Goal: Task Accomplishment & Management: Complete application form

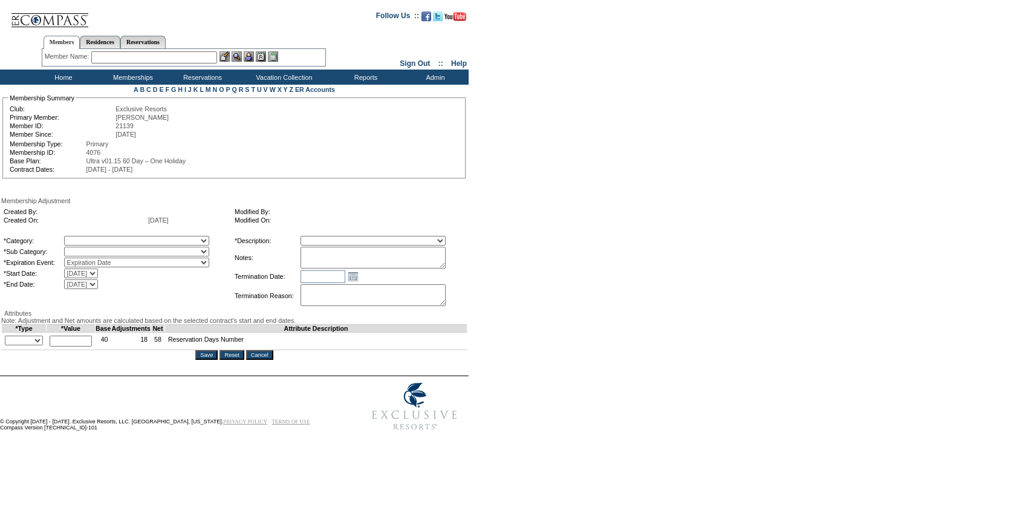
click at [418, 263] on textarea at bounding box center [373, 258] width 145 height 22
paste textarea "Per Jessica Diamond's case 5/13/25 and Pete and Natalies approval, rolling 13 d…"
type textarea "Per Jessica Diamond's case 5/13/25 and Pete and Natalies approval, rolling 13 d…"
click at [142, 241] on select "A La Carte Days Contract Election Days Converted Days Coronavirus Other Referra…" at bounding box center [136, 241] width 145 height 10
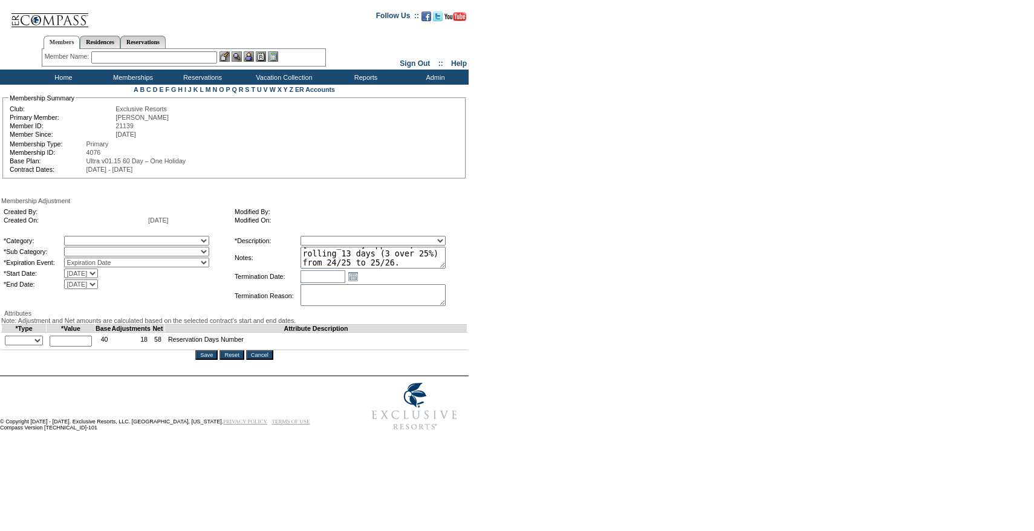
select select "781"
click at [89, 238] on select "A La Carte Days Contract Election Days Converted Days Coronavirus Other Referra…" at bounding box center [136, 241] width 145 height 10
click at [183, 256] on select "Rollover Days" at bounding box center [136, 252] width 145 height 10
select select "782"
click at [89, 249] on select "Rollover Days" at bounding box center [136, 252] width 145 height 10
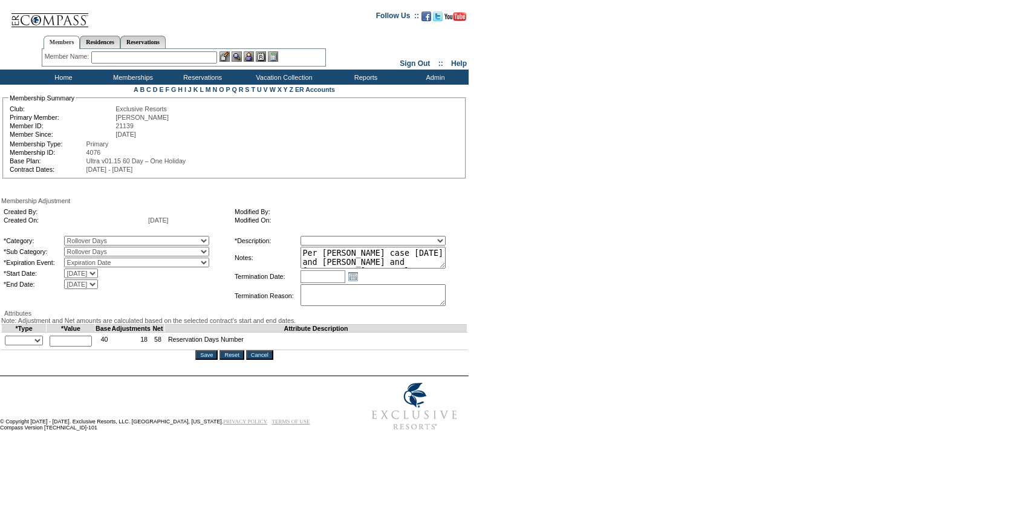
click at [387, 245] on select "Membership/Transfer Fee Adjustment Membership Fee Adjustment Add-On Fee Adjustm…" at bounding box center [373, 241] width 145 height 10
select select "275"
click at [323, 238] on select "Membership/Transfer Fee Adjustment Membership Fee Adjustment Add-On Fee Adjustm…" at bounding box center [373, 241] width 145 height 10
click at [391, 261] on textarea "Per Jessica Diamond's case 5/13/25 and Pete and Natalies approval, rolling 13 d…" at bounding box center [373, 258] width 145 height 22
click at [13, 345] on select "+ - Override" at bounding box center [24, 341] width 38 height 10
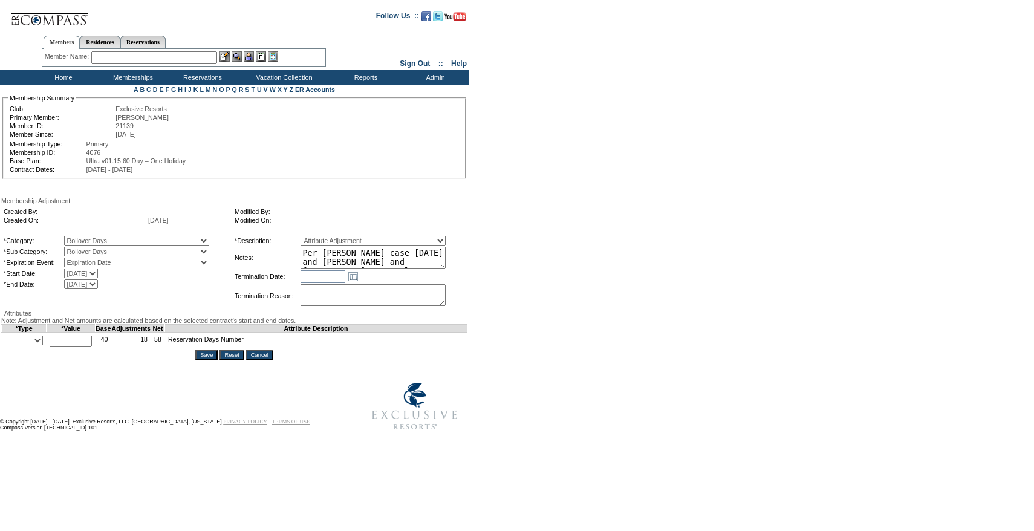
select select "1"
click at [8, 345] on select "+ - Override" at bounding box center [24, 341] width 38 height 10
click at [76, 346] on input "text" at bounding box center [71, 341] width 42 height 11
type input "13"
click at [606, 365] on form "Follow Us ::" at bounding box center [515, 220] width 1030 height 434
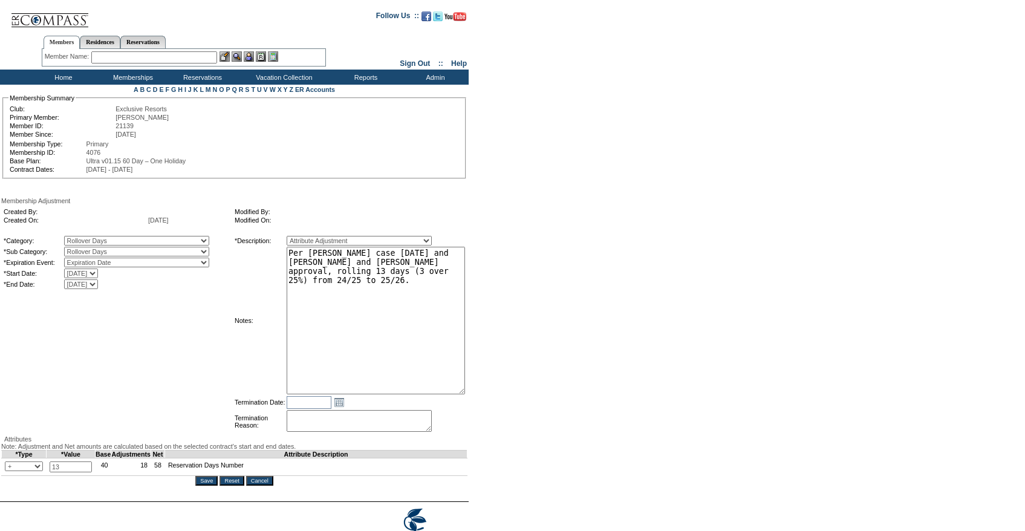
drag, startPoint x: 463, startPoint y: 264, endPoint x: 501, endPoint y: 383, distance: 125.6
click at [498, 385] on form "Follow Us ::" at bounding box center [510, 282] width 1021 height 559
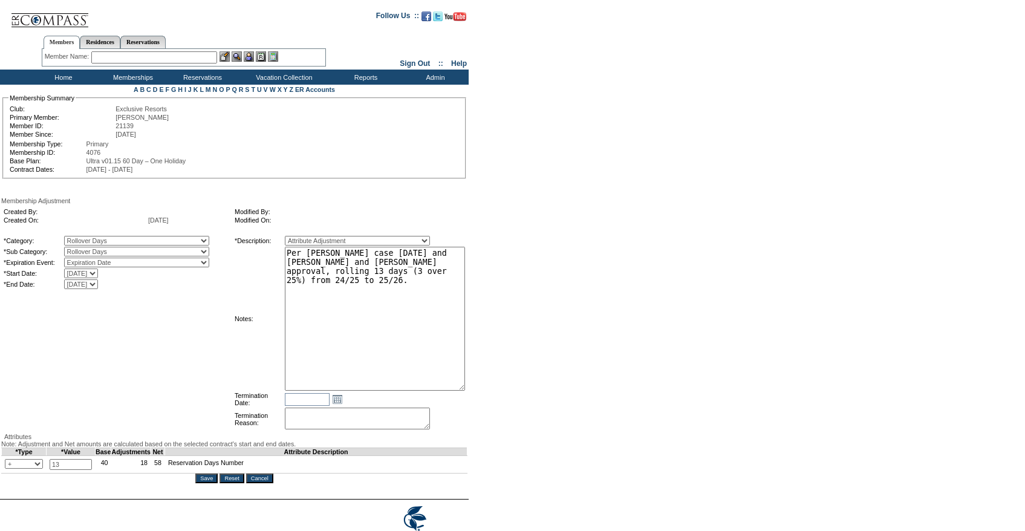
click at [530, 316] on form "Follow Us ::" at bounding box center [510, 281] width 1021 height 557
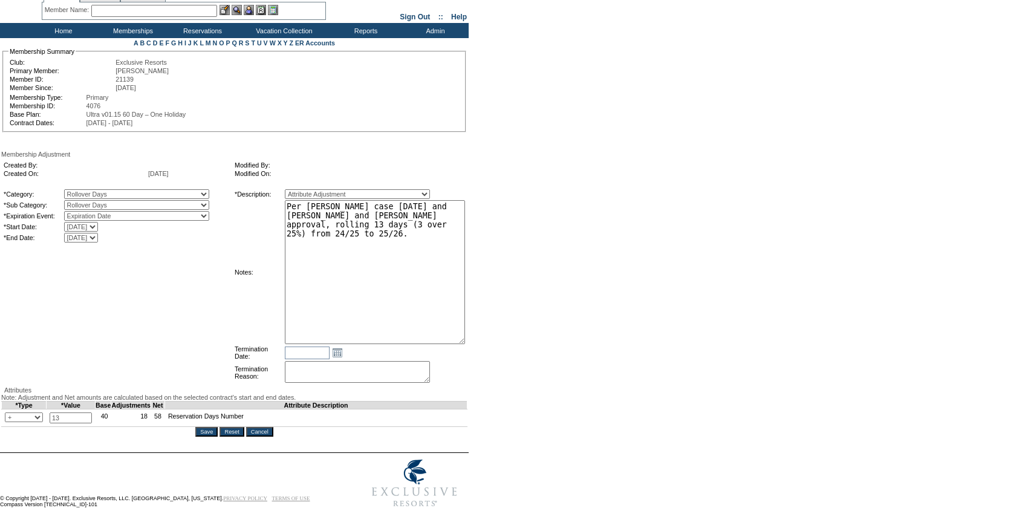
scroll to position [61, 0]
click at [213, 437] on input "Save" at bounding box center [206, 432] width 22 height 10
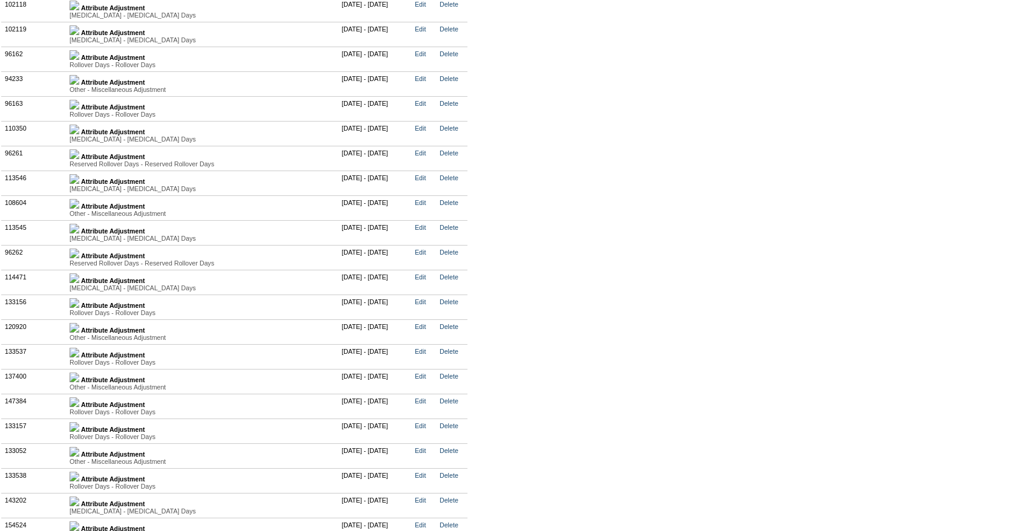
scroll to position [3361, 0]
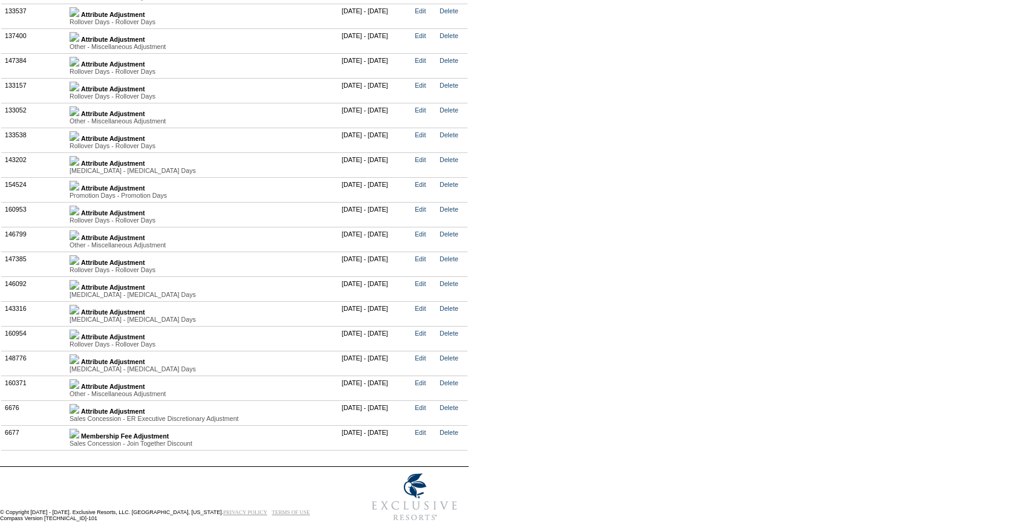
click at [79, 330] on img at bounding box center [75, 335] width 10 height 10
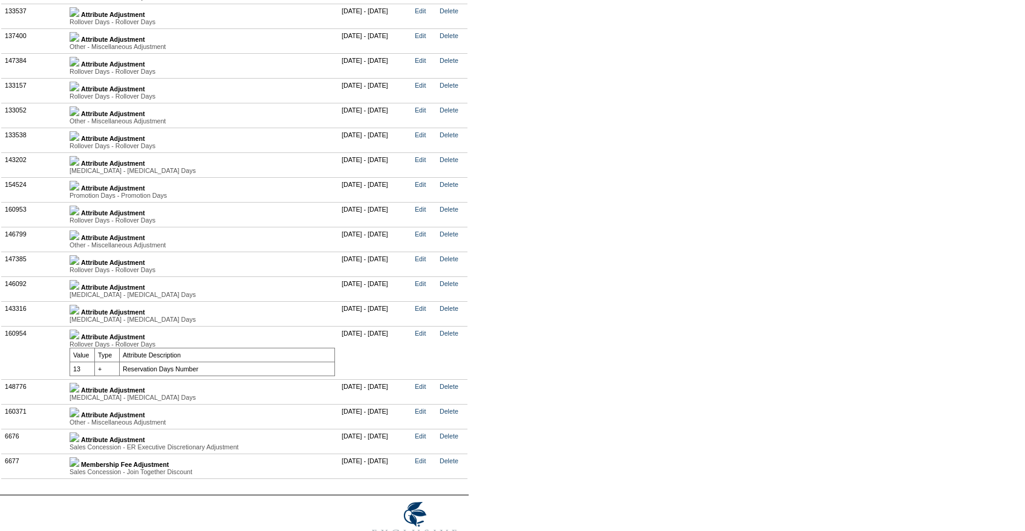
click at [79, 330] on img at bounding box center [75, 335] width 10 height 10
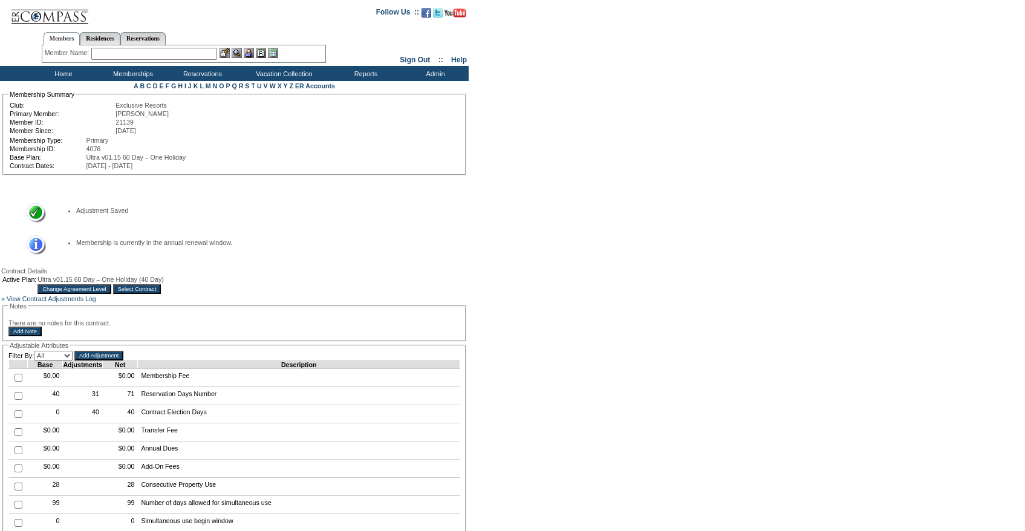
scroll to position [0, 0]
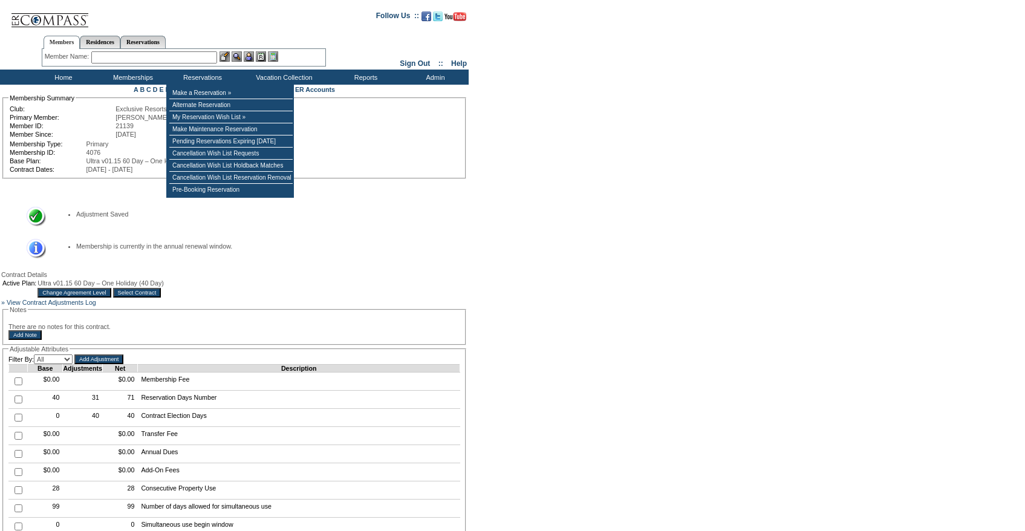
click at [138, 59] on input "text" at bounding box center [154, 57] width 126 height 12
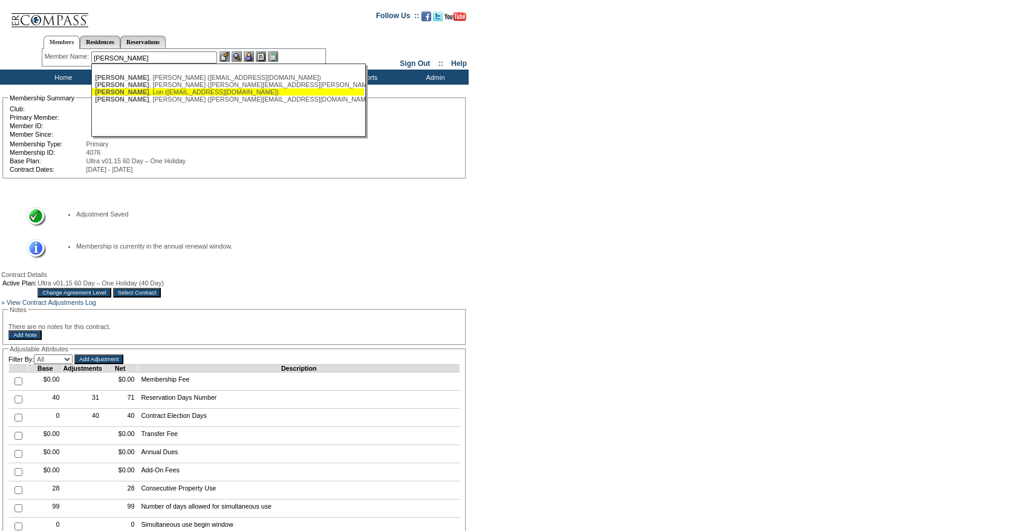
click at [138, 94] on div "[PERSON_NAME] ([EMAIL_ADDRESS][DOMAIN_NAME])" at bounding box center [228, 91] width 266 height 7
type input "[PERSON_NAME] ([EMAIL_ADDRESS][DOMAIN_NAME])"
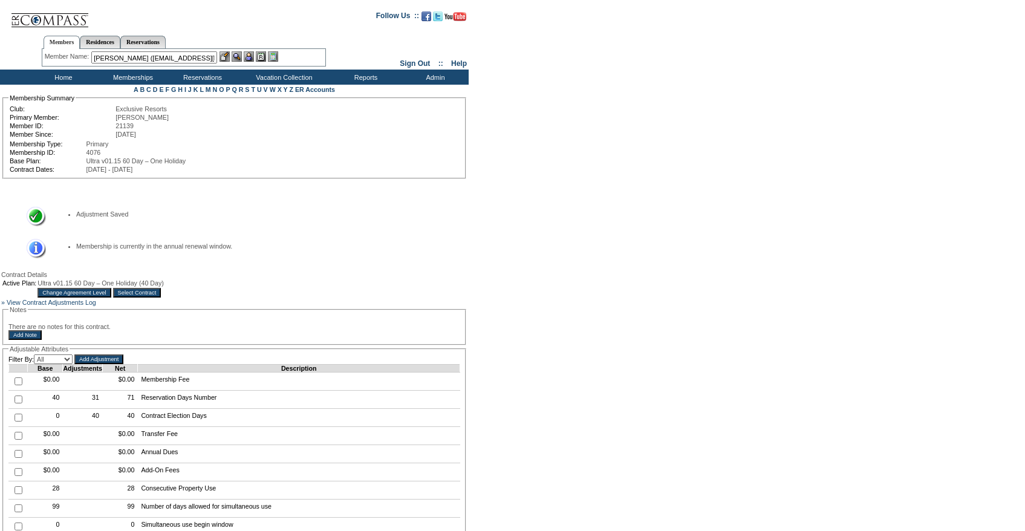
click at [252, 57] on img at bounding box center [249, 56] width 10 height 10
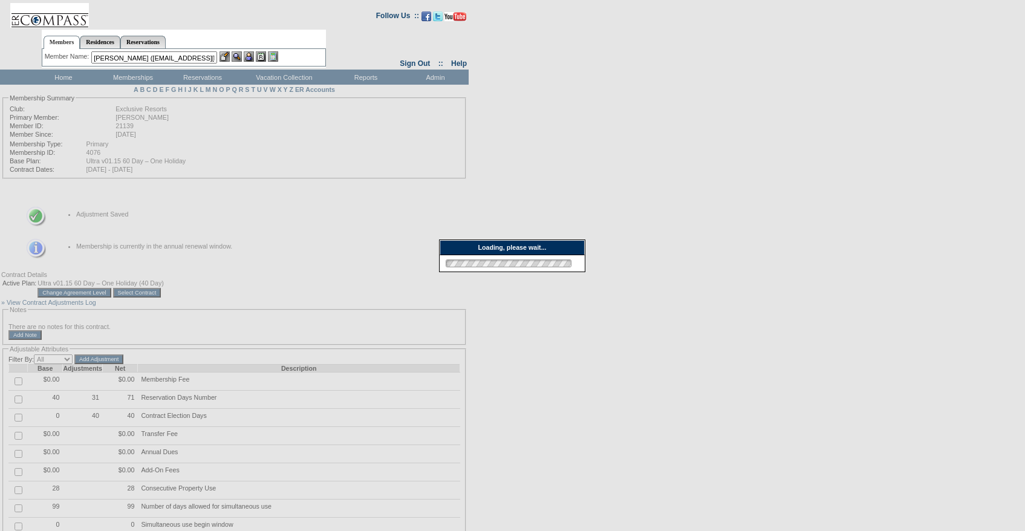
click at [227, 56] on img at bounding box center [224, 56] width 10 height 10
